Goal: Task Accomplishment & Management: Manage account settings

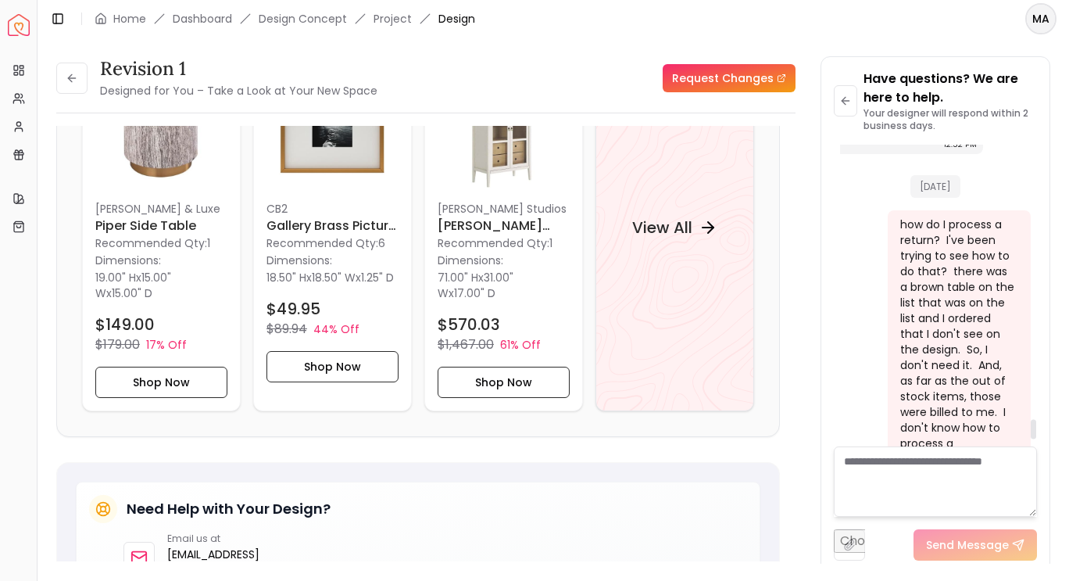
scroll to position [4419, 0]
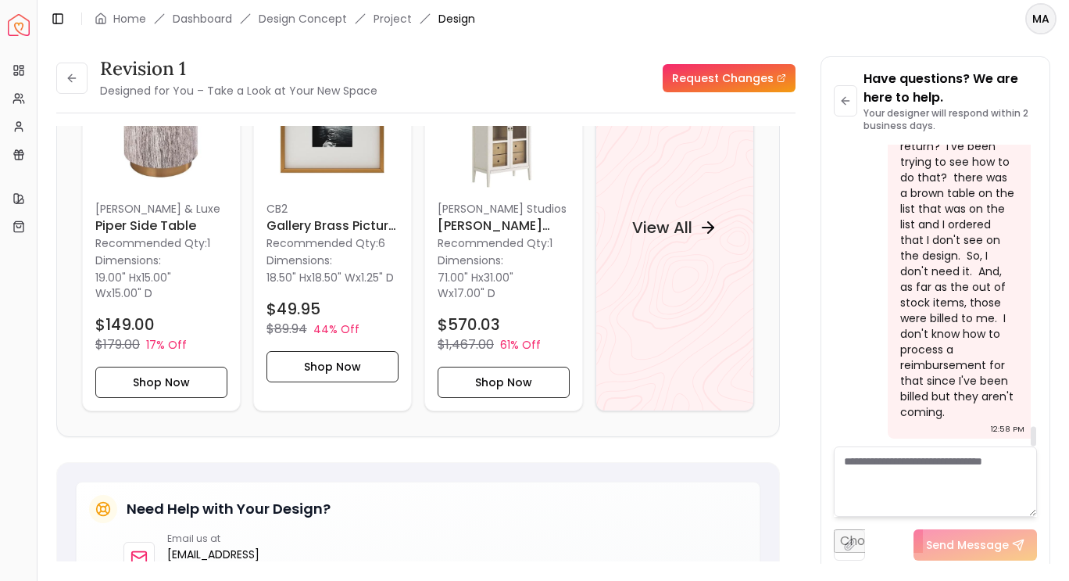
drag, startPoint x: 1036, startPoint y: 425, endPoint x: 1036, endPoint y: 462, distance: 36.7
click at [1036, 445] on div at bounding box center [1033, 436] width 5 height 20
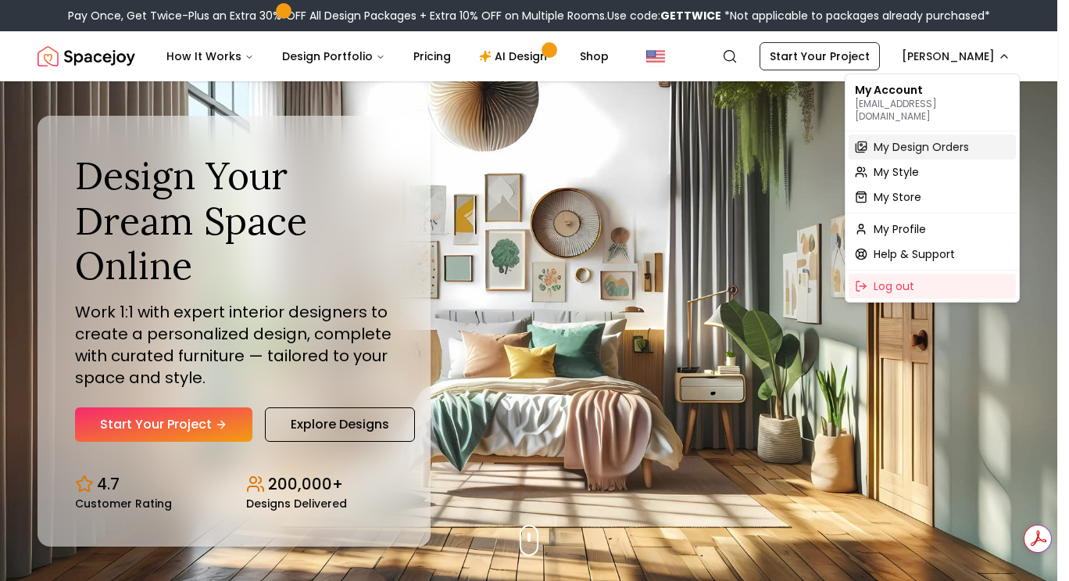
click at [916, 139] on span "My Design Orders" at bounding box center [921, 147] width 95 height 16
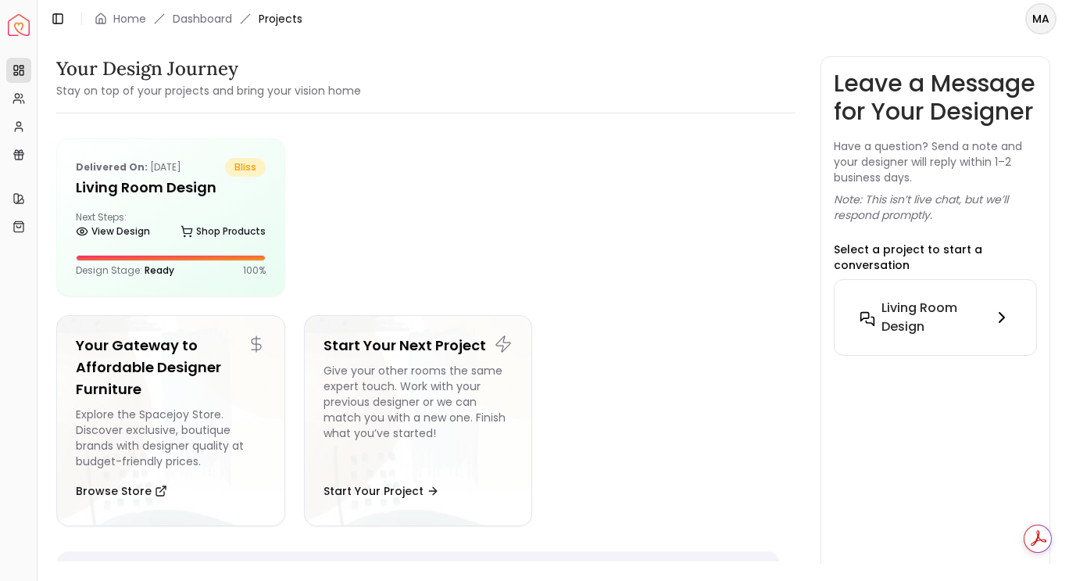
click at [964, 324] on button "Living Room design" at bounding box center [935, 317] width 177 height 50
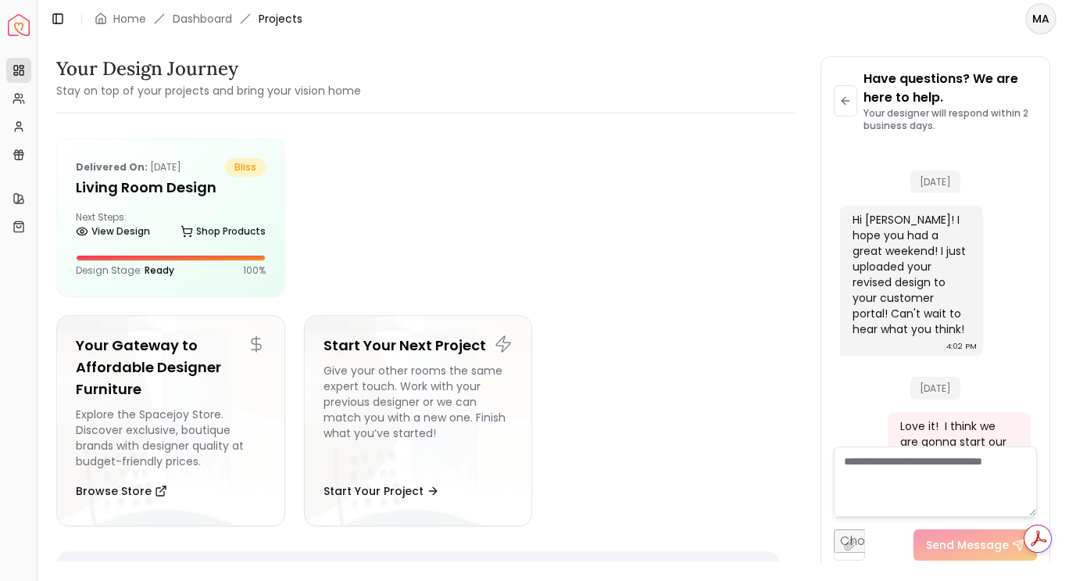
scroll to position [4941, 0]
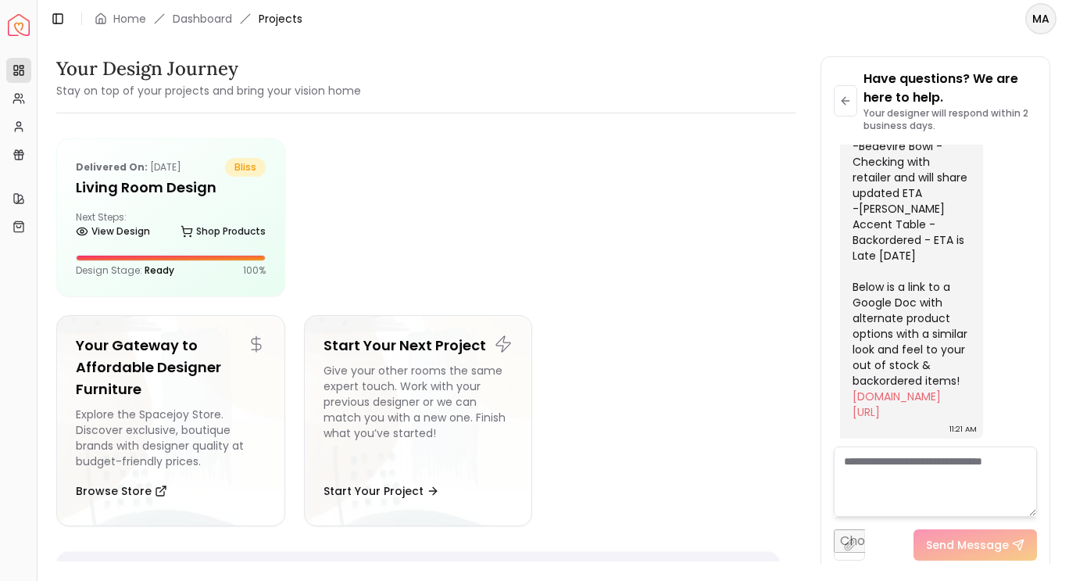
click at [913, 469] on textarea at bounding box center [935, 481] width 203 height 70
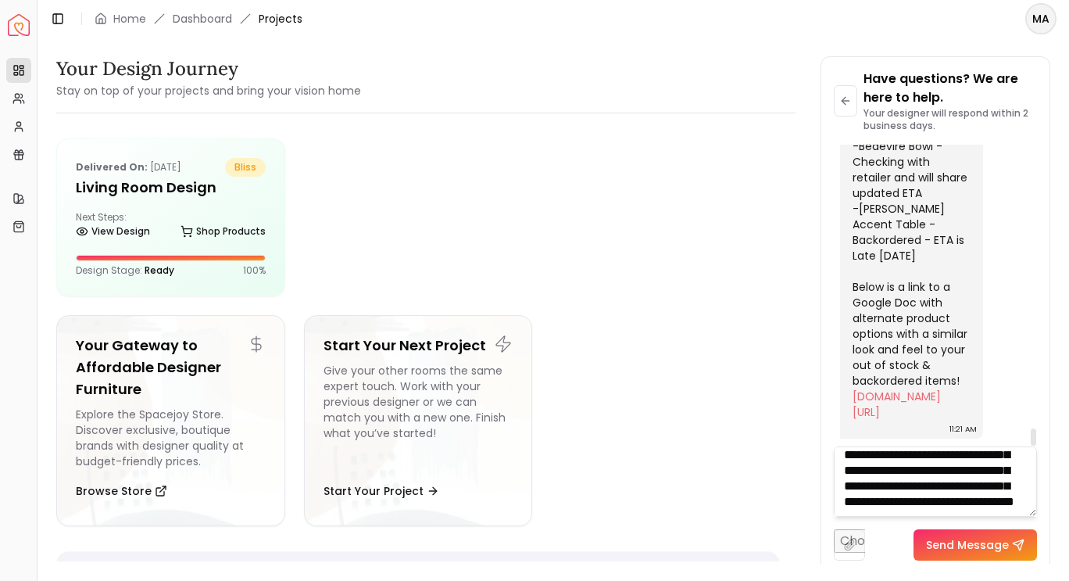
scroll to position [79, 0]
type textarea "**********"
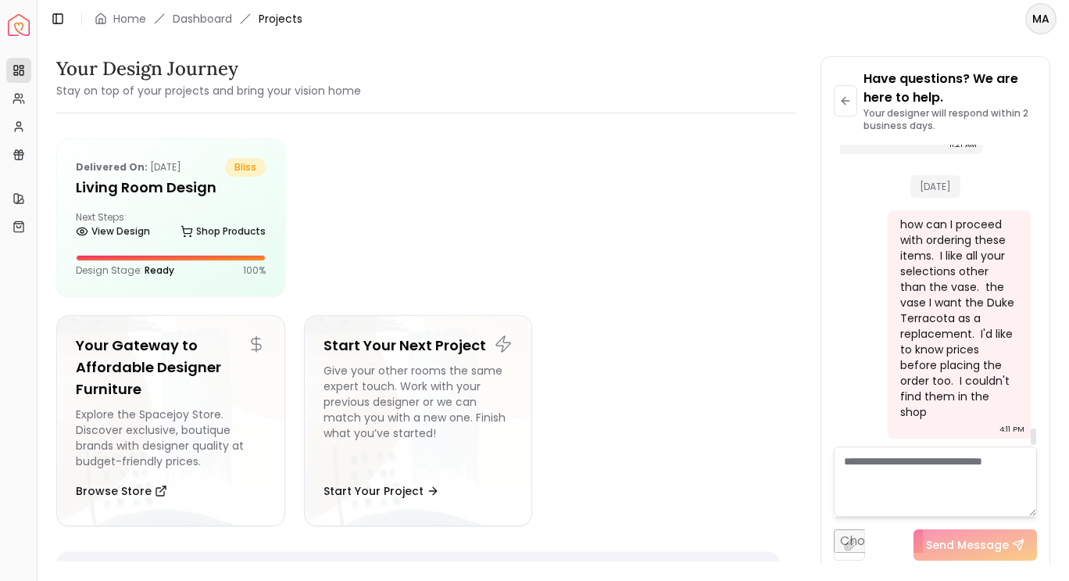
scroll to position [5225, 0]
drag, startPoint x: 1035, startPoint y: 419, endPoint x: 1034, endPoint y: 437, distance: 18.0
click at [1034, 437] on div at bounding box center [1033, 436] width 5 height 16
click at [163, 196] on h5 "Living Room design" at bounding box center [171, 188] width 190 height 22
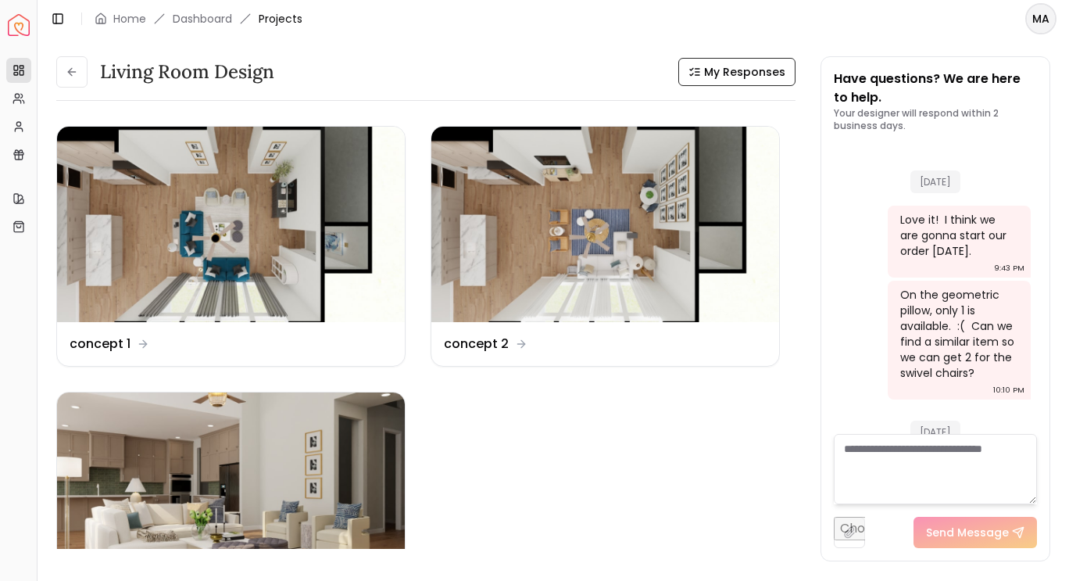
scroll to position [5031, 0]
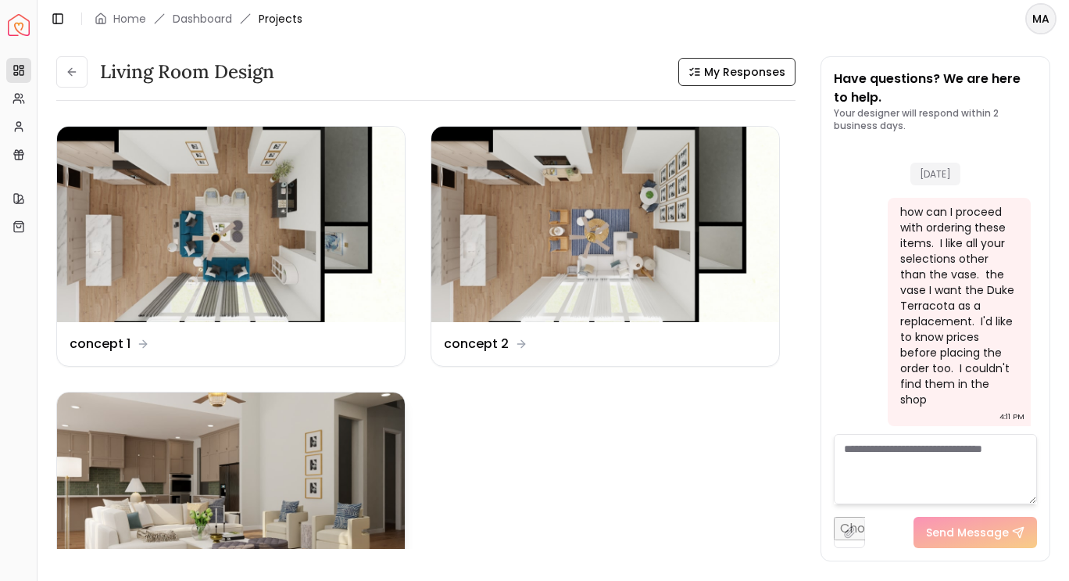
click at [312, 477] on img at bounding box center [231, 489] width 348 height 195
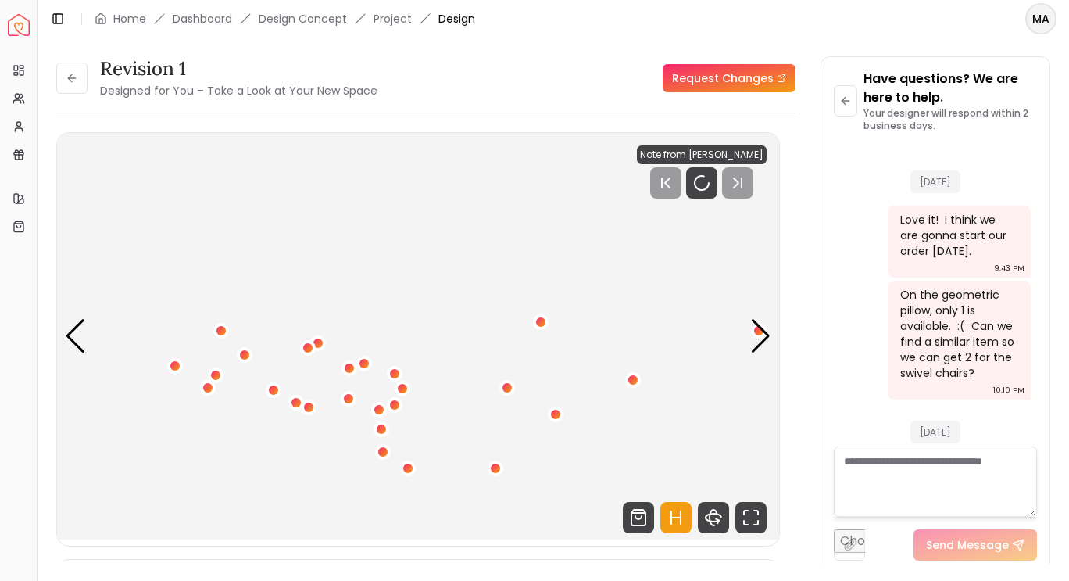
scroll to position [5019, 0]
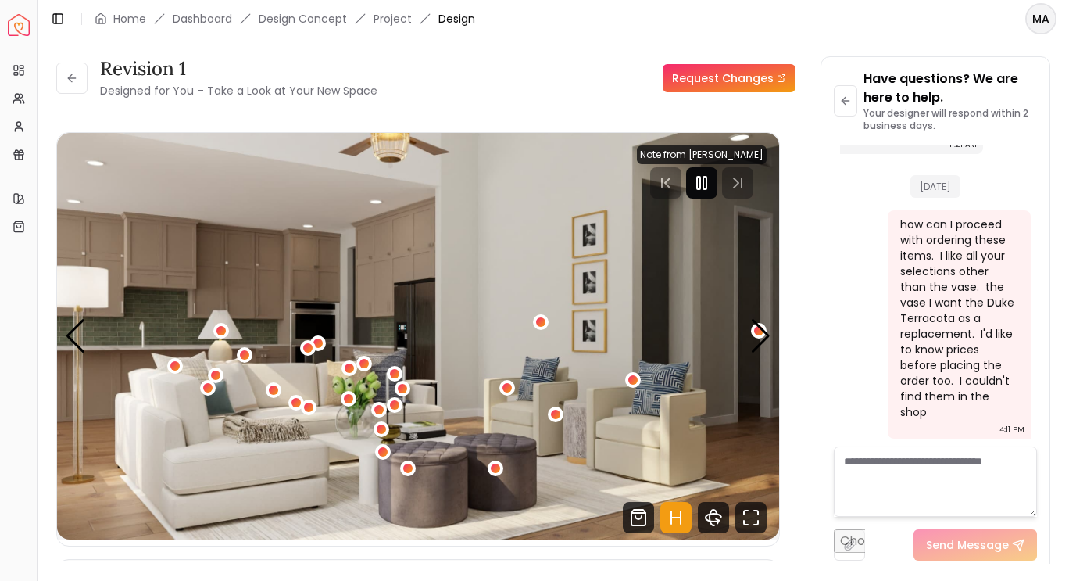
click at [706, 182] on icon "Pause" at bounding box center [701, 182] width 19 height 19
click at [678, 525] on icon "Hotspots Toggle" at bounding box center [675, 517] width 31 height 31
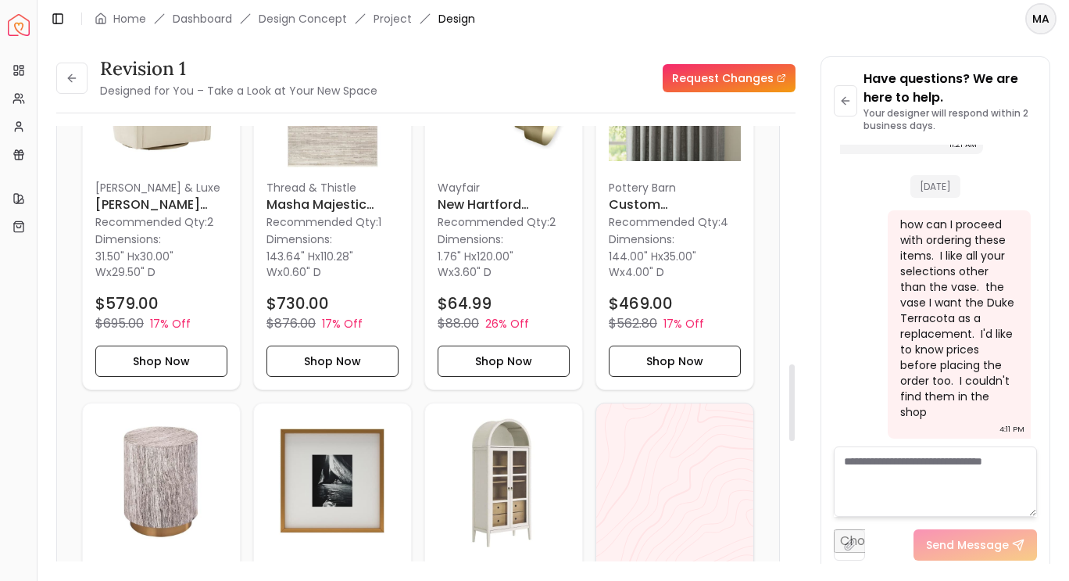
scroll to position [1427, 0]
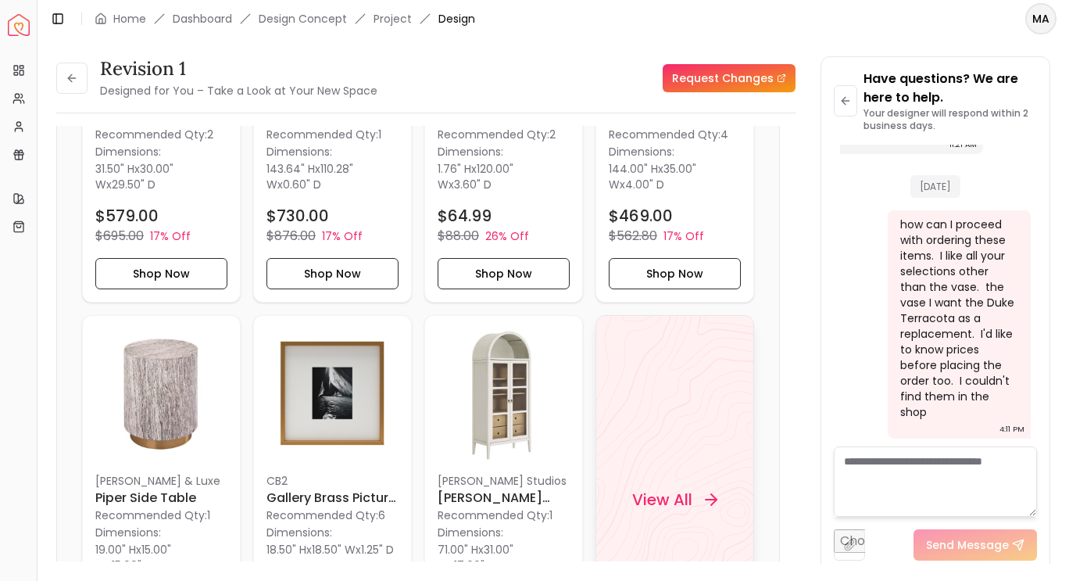
click at [683, 495] on h4 "View All" at bounding box center [662, 499] width 60 height 22
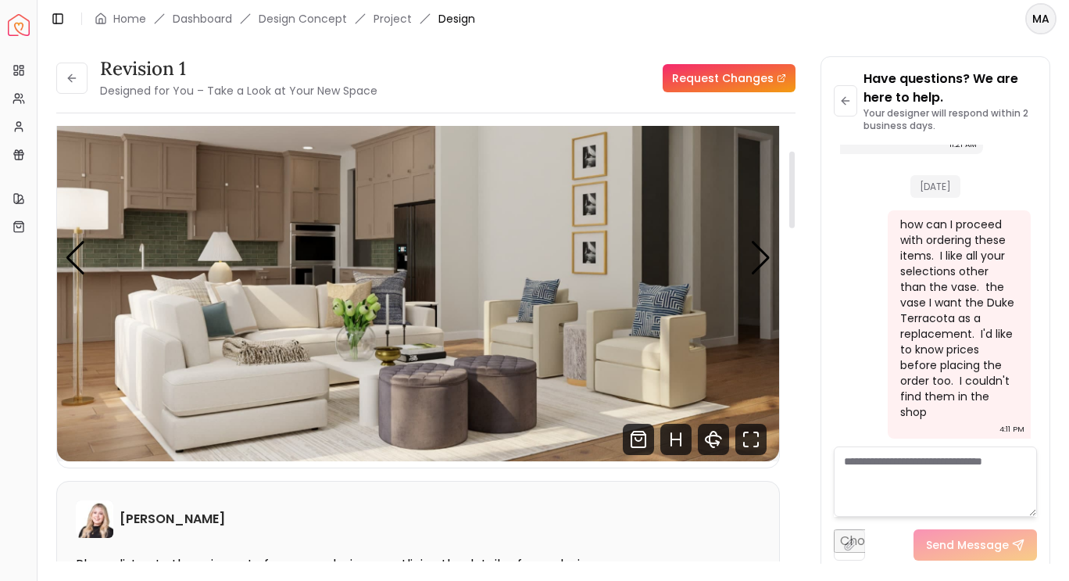
scroll to position [0, 0]
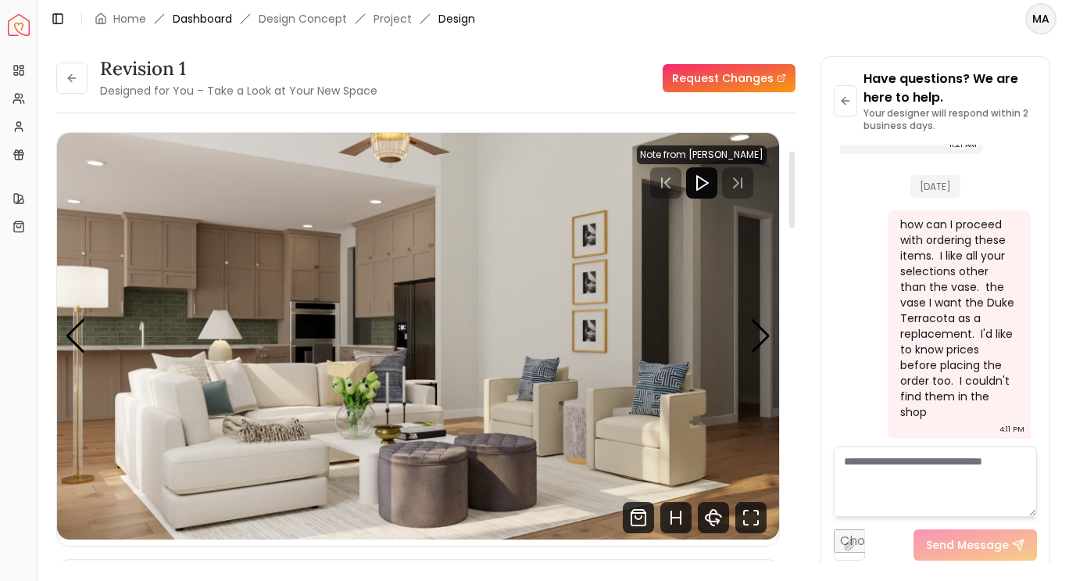
click at [206, 20] on link "Dashboard" at bounding box center [202, 19] width 59 height 16
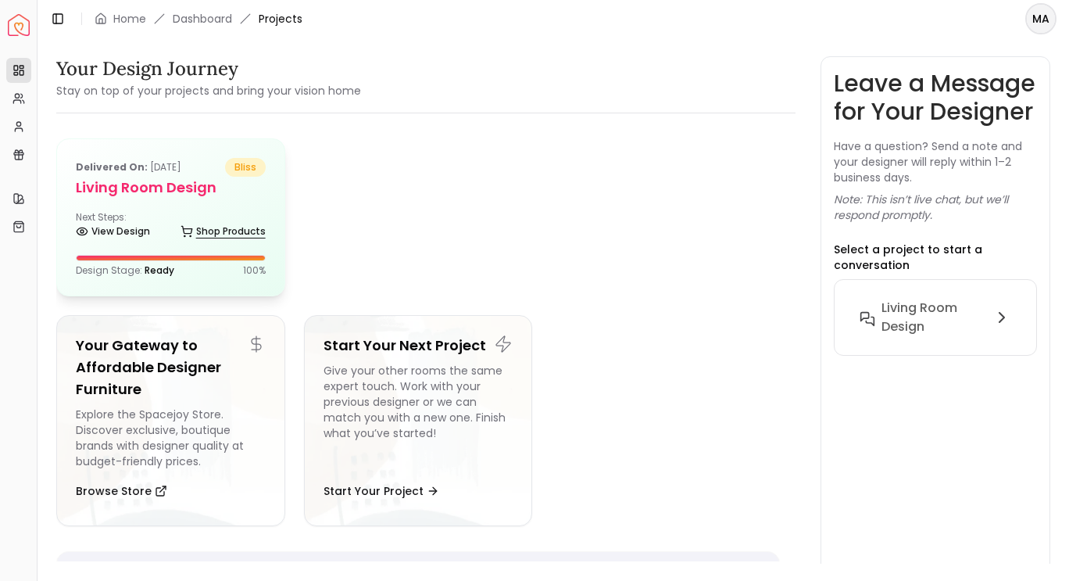
click at [213, 227] on link "Shop Products" at bounding box center [223, 231] width 85 height 22
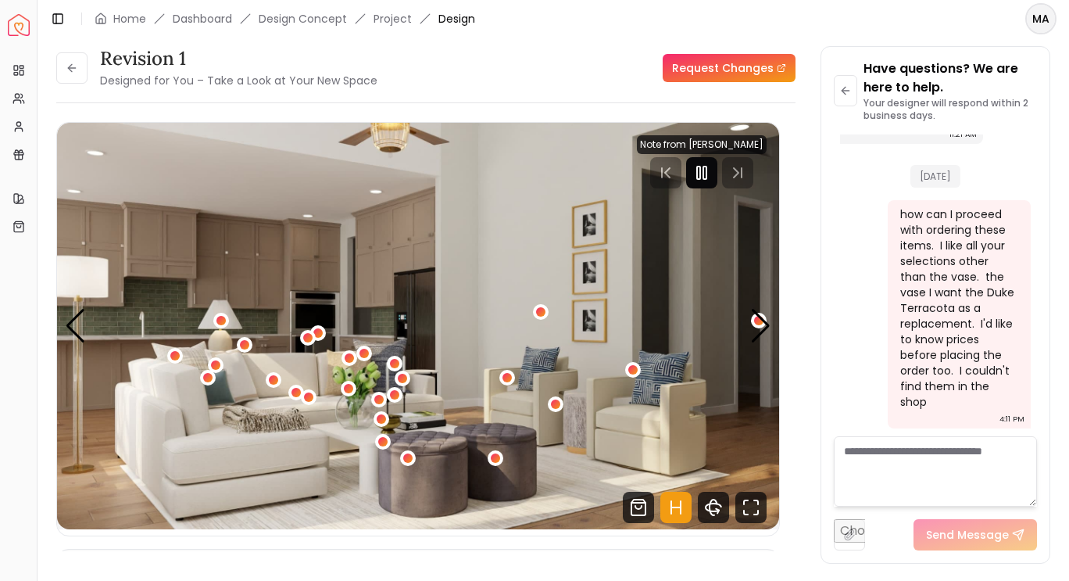
click at [706, 178] on rect "Pause" at bounding box center [704, 172] width 3 height 13
click at [759, 320] on div "Next slide" at bounding box center [760, 326] width 21 height 34
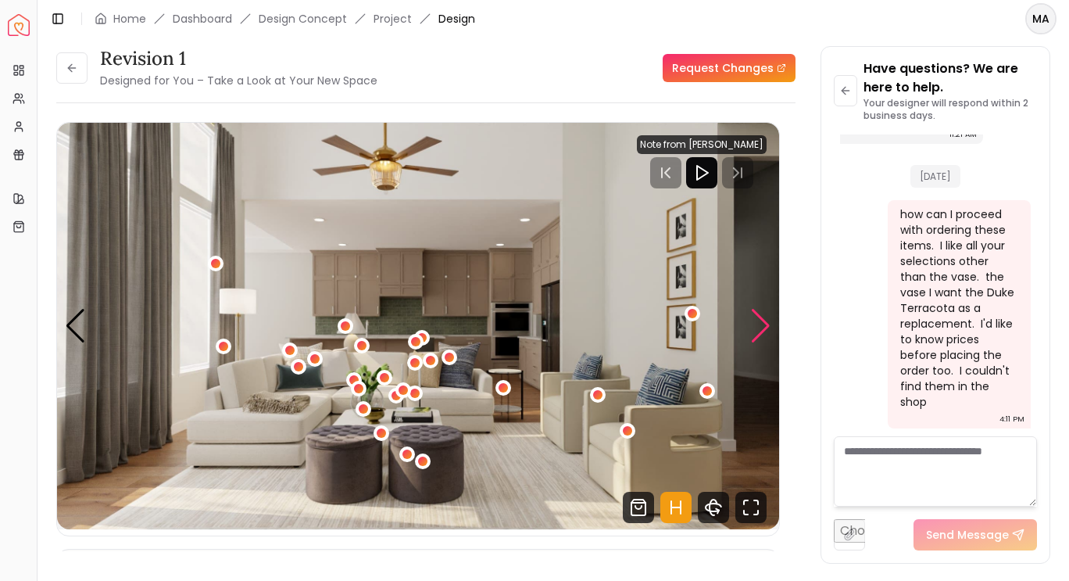
click at [758, 331] on div "Next slide" at bounding box center [760, 326] width 21 height 34
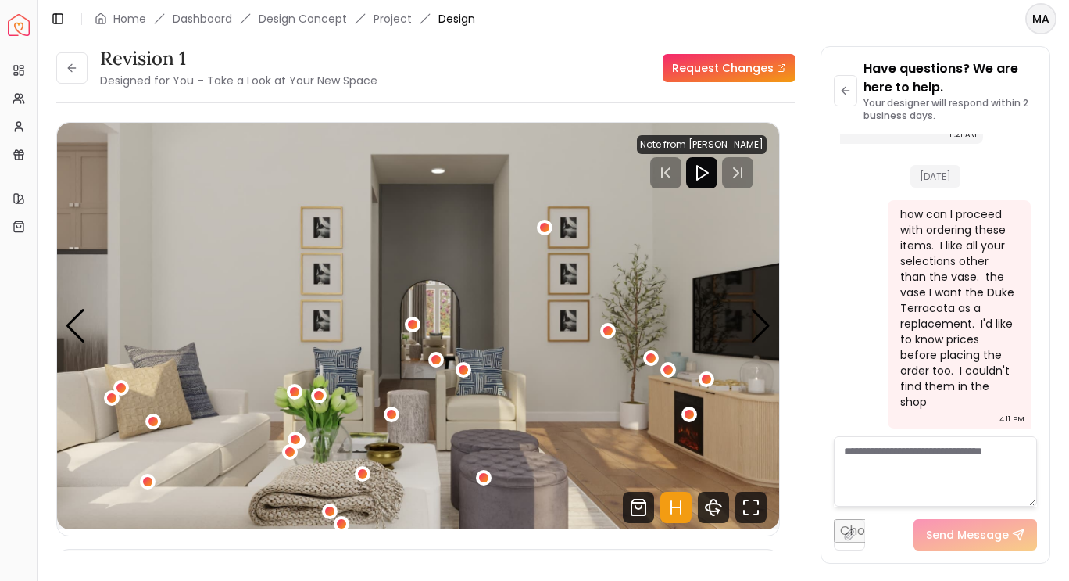
click at [674, 508] on icon "Hotspots Toggle" at bounding box center [675, 507] width 31 height 31
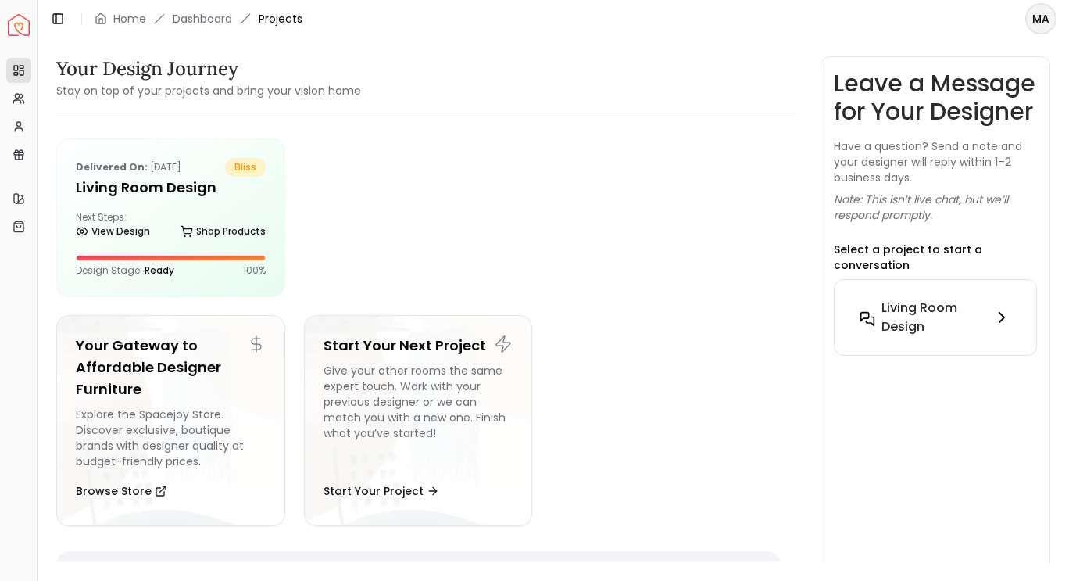
click at [945, 336] on h6 "Living Room design" at bounding box center [934, 318] width 105 height 38
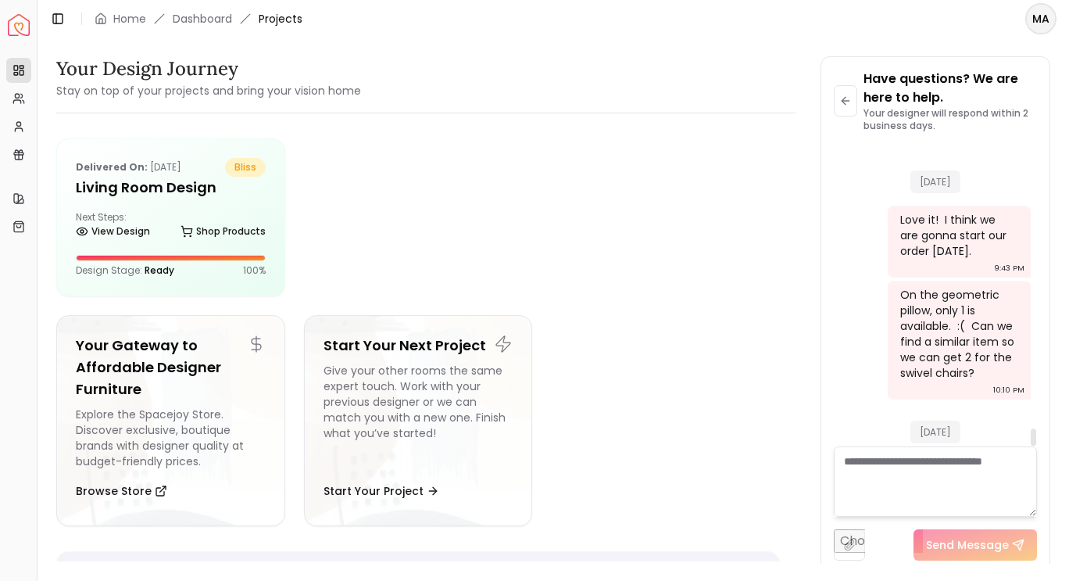
scroll to position [5019, 0]
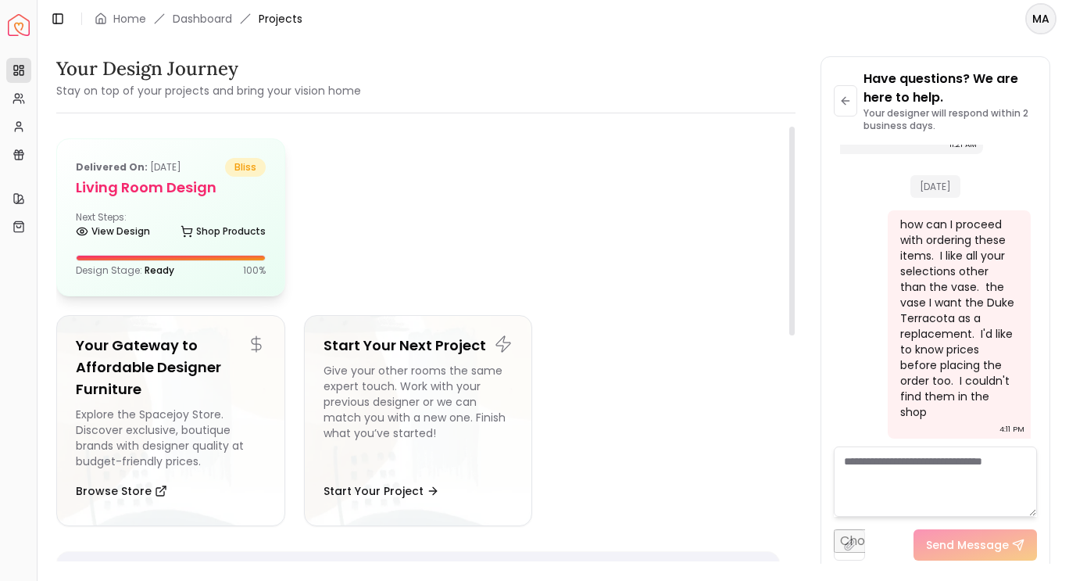
click at [209, 207] on div "Delivered on: Aug 09, 2025 bliss Living Room design Next Steps: View Design Sho…" at bounding box center [170, 217] width 227 height 156
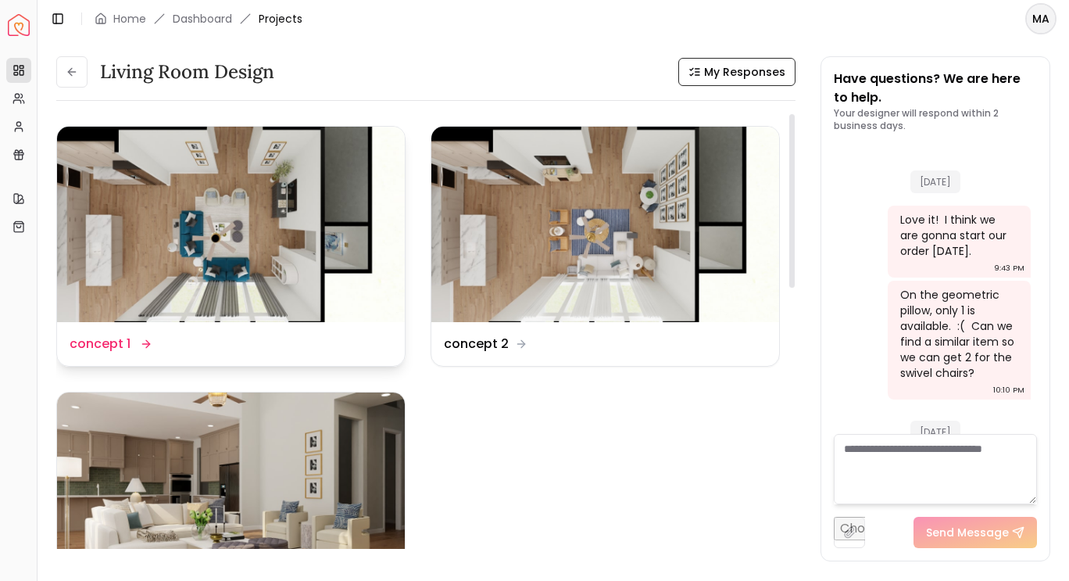
scroll to position [5031, 0]
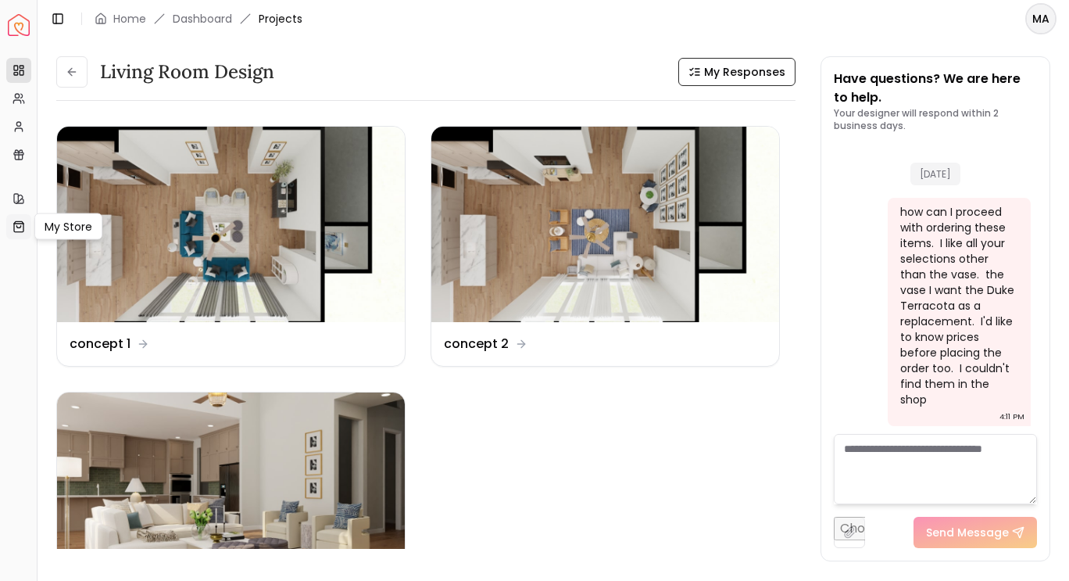
click at [20, 221] on icon at bounding box center [18, 226] width 9 height 10
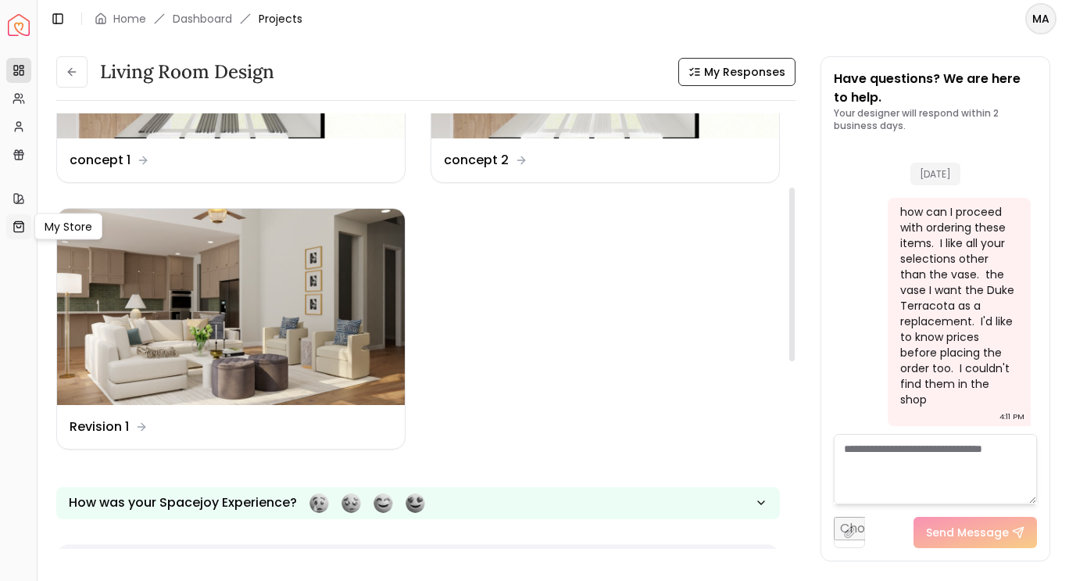
scroll to position [183, 0]
click at [349, 377] on img at bounding box center [231, 306] width 348 height 195
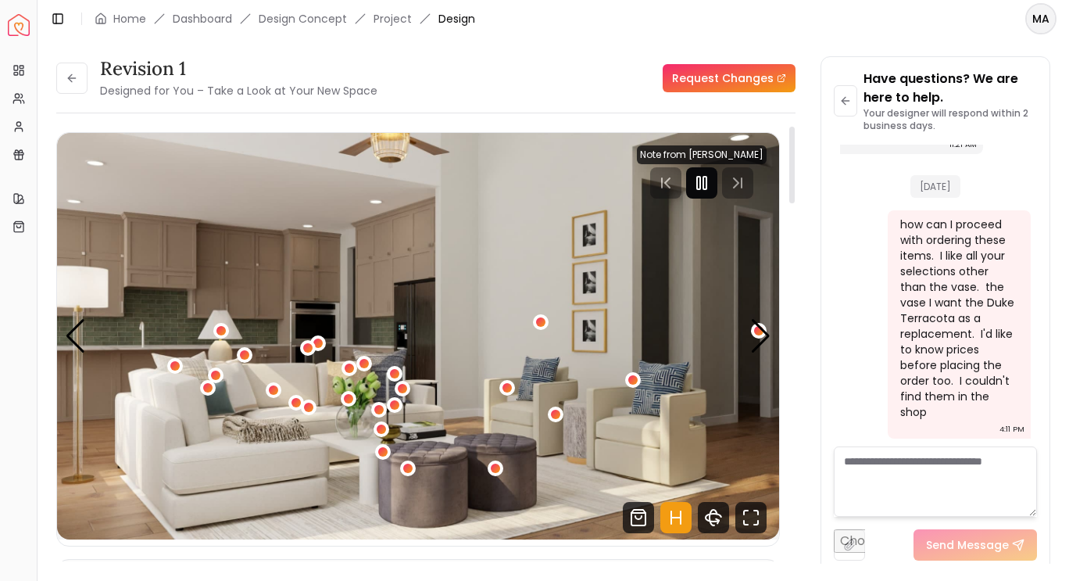
click at [700, 188] on rect "Pause" at bounding box center [698, 183] width 3 height 13
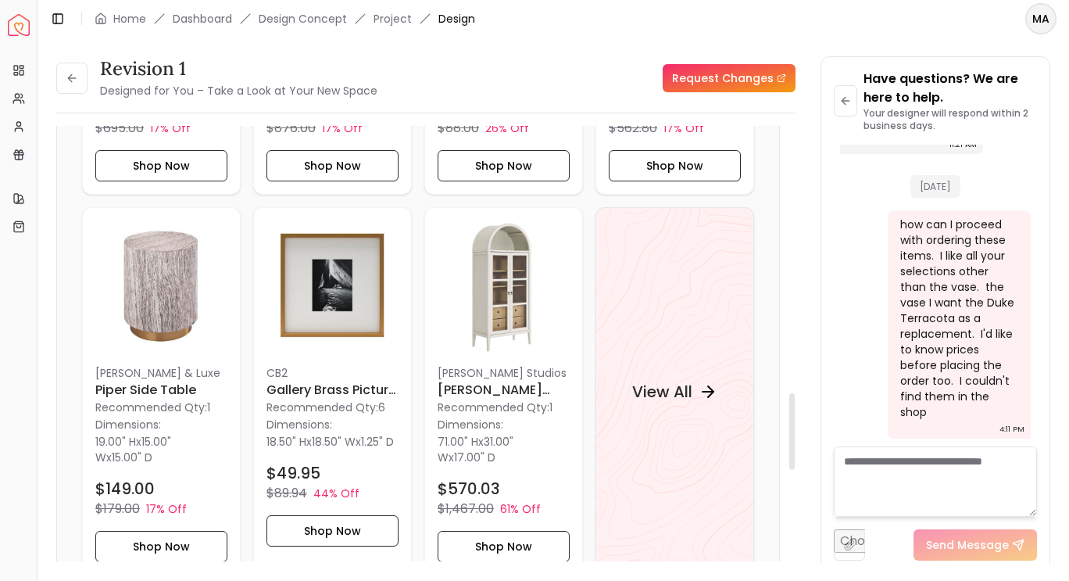
scroll to position [1573, 0]
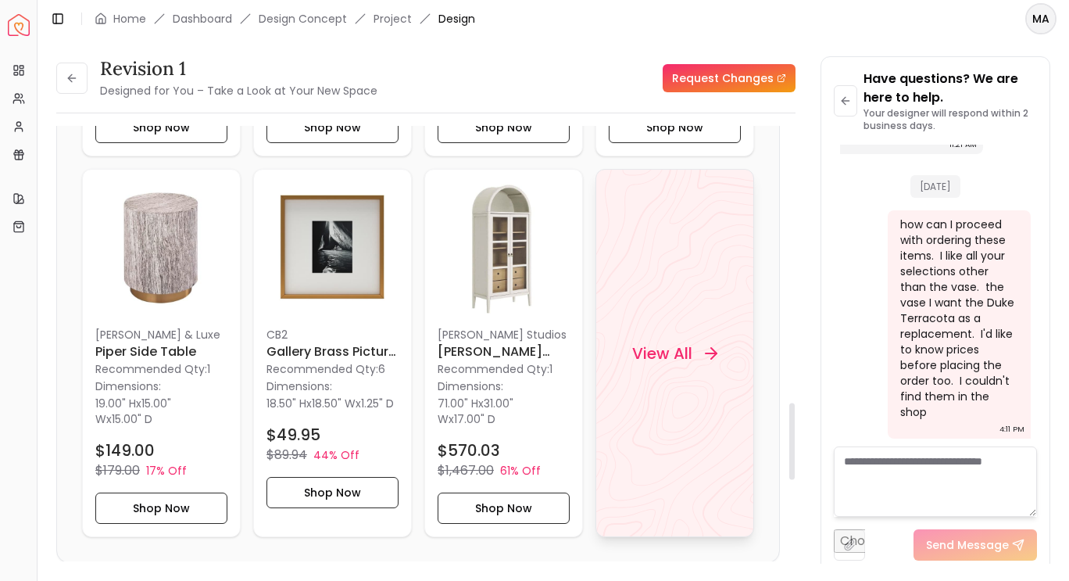
click at [685, 347] on h4 "View All" at bounding box center [662, 353] width 60 height 22
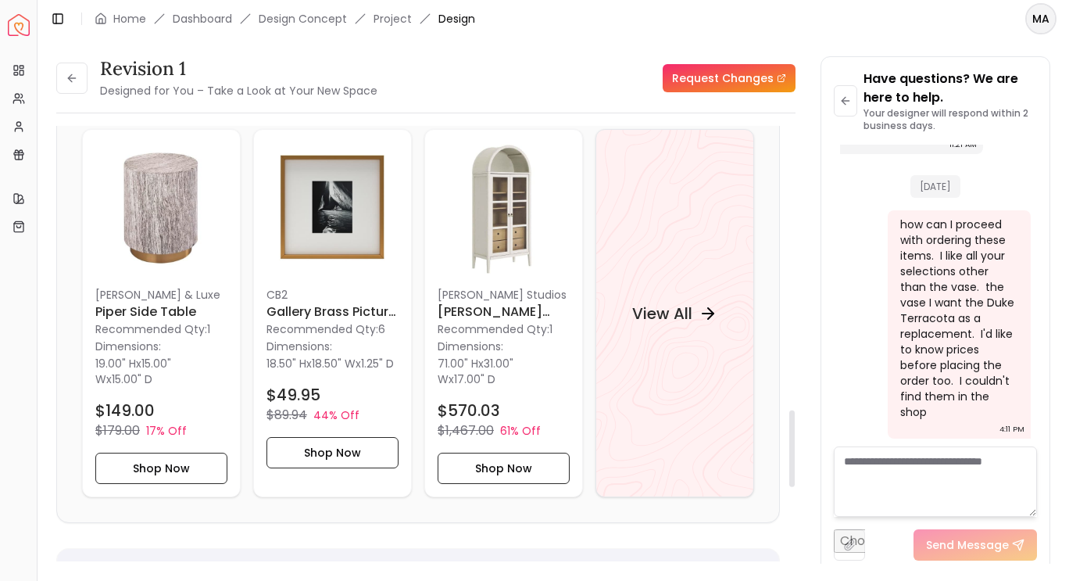
scroll to position [1612, 0]
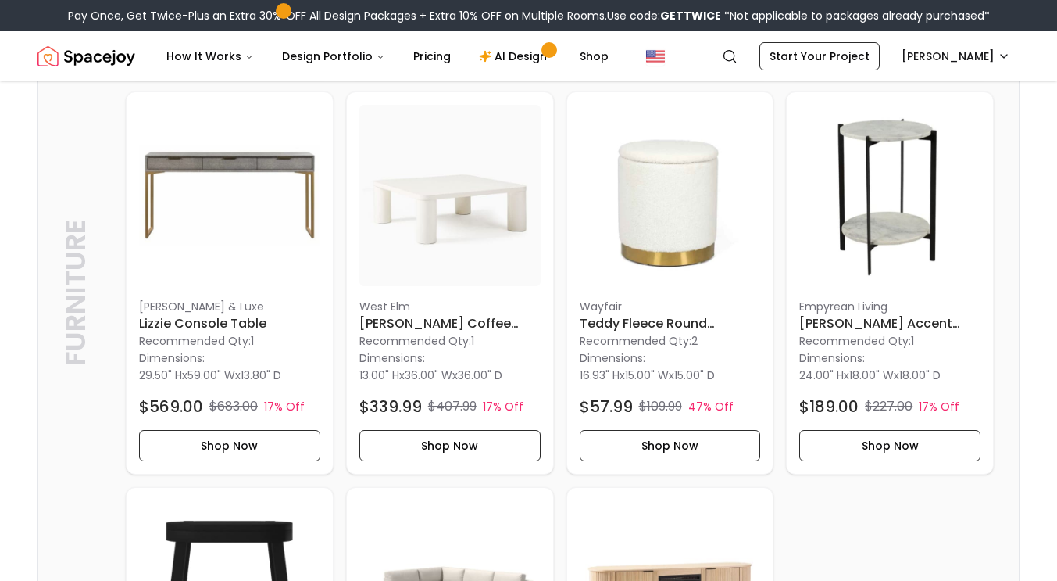
scroll to position [781, 0]
